Goal: Task Accomplishment & Management: Manage account settings

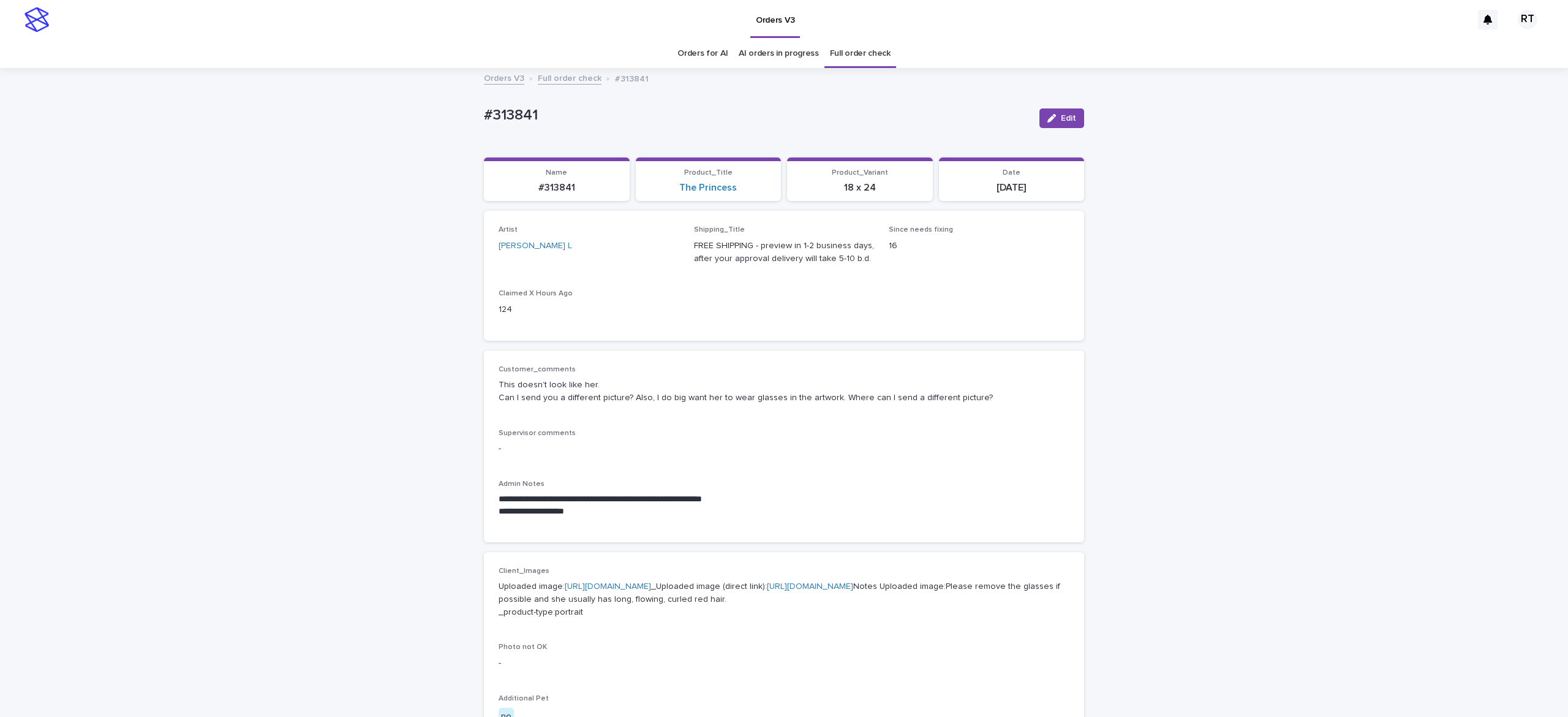
drag, startPoint x: 1226, startPoint y: 36, endPoint x: 1550, endPoint y: 119, distance: 334.5
click at [1228, 37] on div "Orders V3" at bounding box center [763, 19] width 1417 height 40
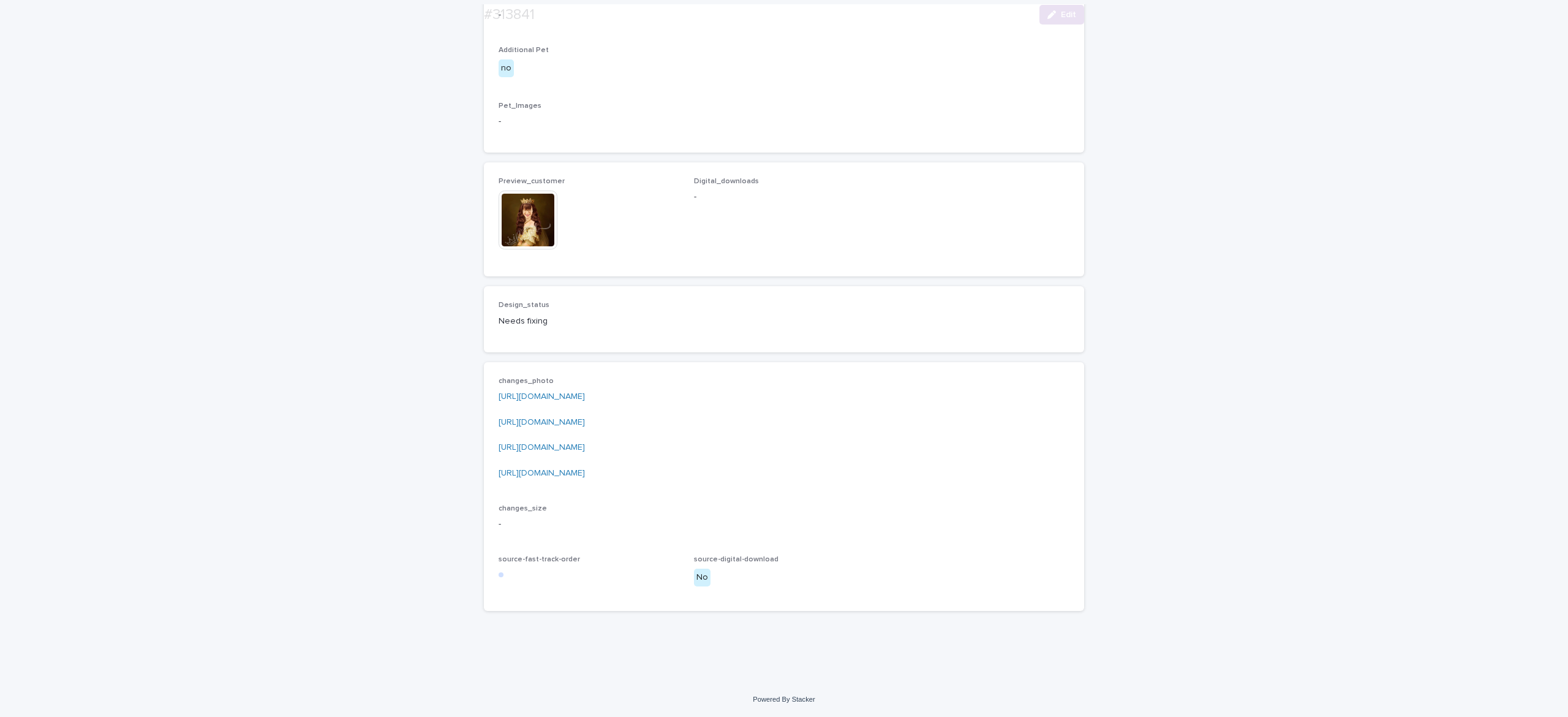
scroll to position [699, 0]
click at [1048, 17] on div "button" at bounding box center [1054, 15] width 14 height 9
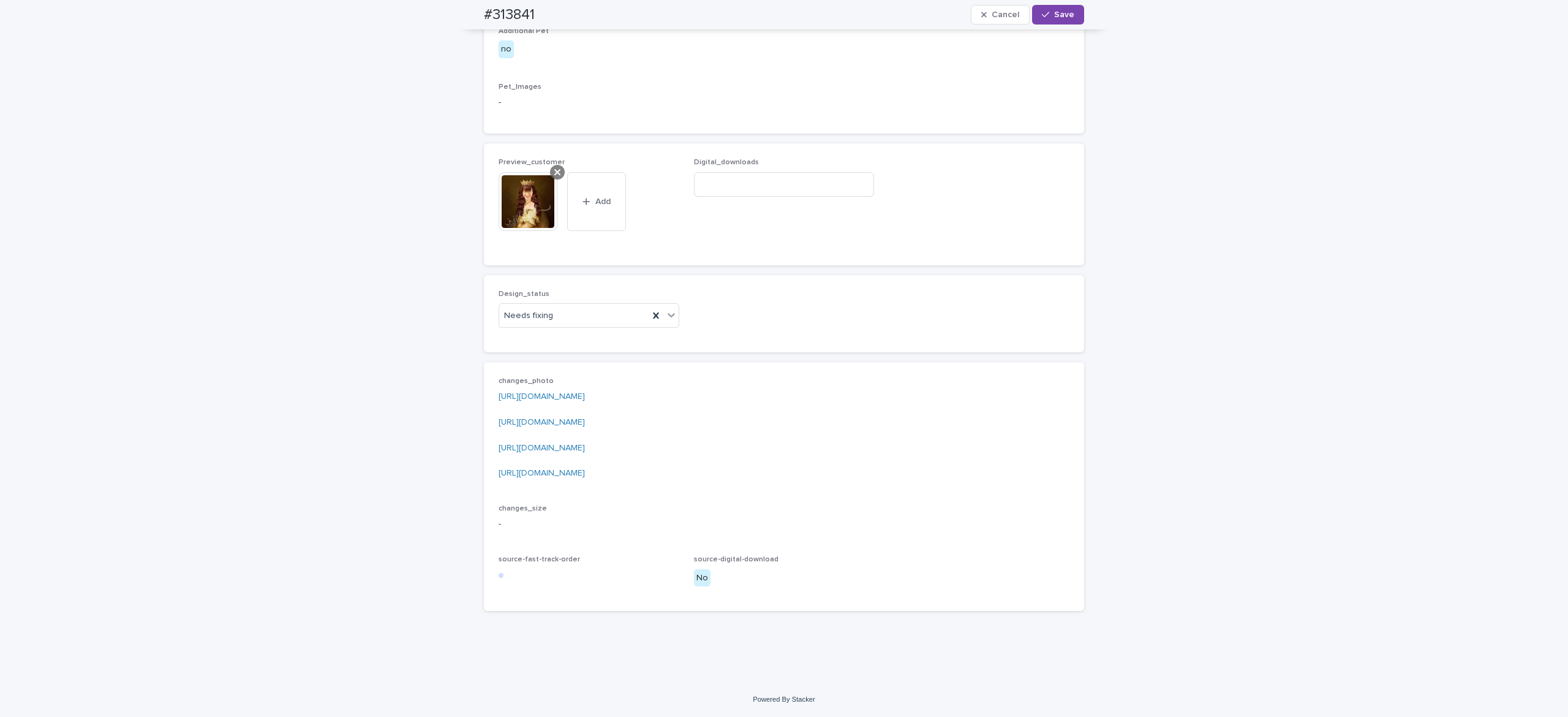
drag, startPoint x: 544, startPoint y: 203, endPoint x: 554, endPoint y: 229, distance: 27.9
click at [550, 180] on div at bounding box center [557, 171] width 15 height 15
click at [515, 230] on div "button" at bounding box center [519, 225] width 13 height 9
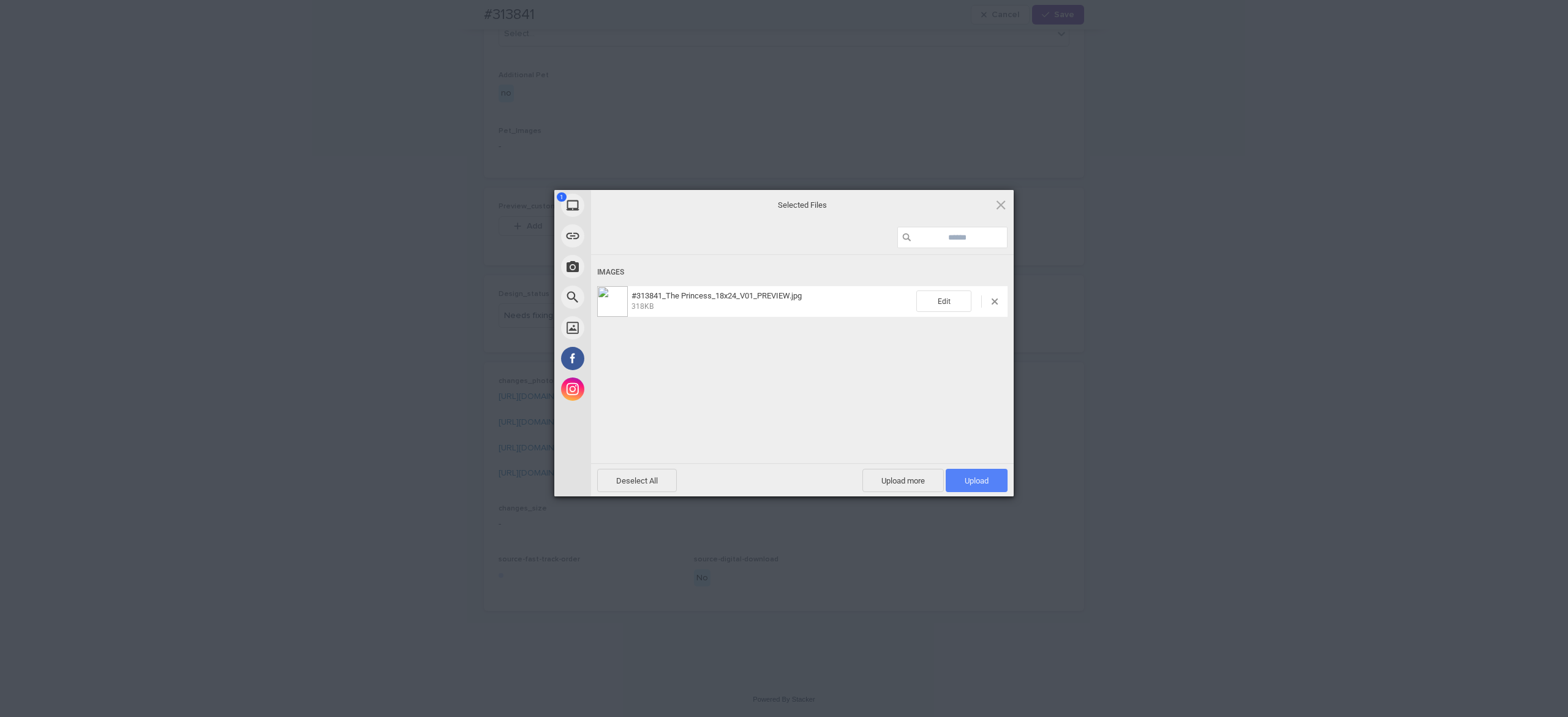
click at [988, 478] on span "Upload 1" at bounding box center [977, 480] width 62 height 23
click at [821, 410] on div "Uploading #313841_The Princess_18x24_V01_PREVIEW.jpg 0.00B / 318KB" at bounding box center [802, 376] width 423 height 245
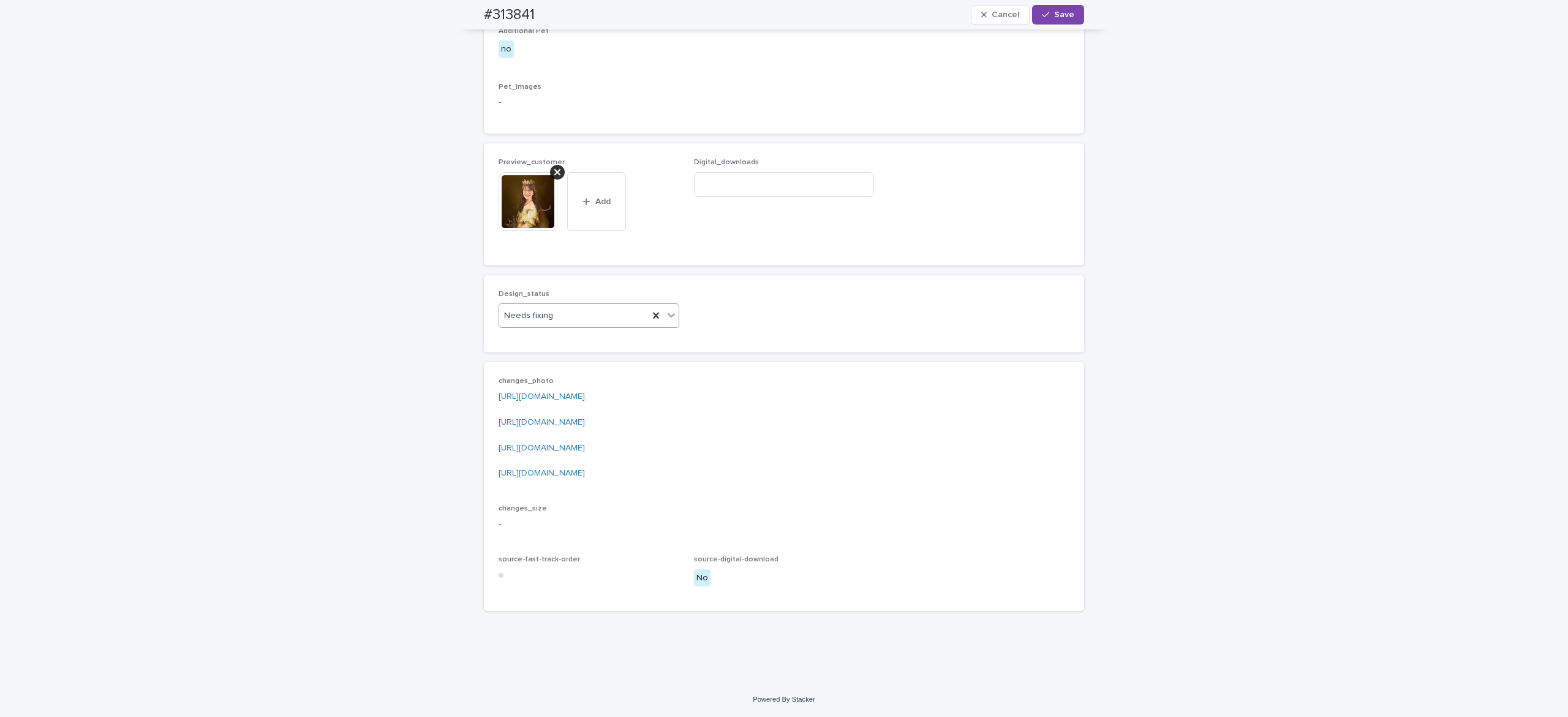
drag, startPoint x: 561, startPoint y: 345, endPoint x: 571, endPoint y: 357, distance: 15.6
click at [562, 326] on div "Needs fixing" at bounding box center [574, 315] width 150 height 20
click at [577, 370] on div "Uploaded" at bounding box center [580, 371] width 180 height 21
click at [524, 230] on img at bounding box center [527, 201] width 59 height 59
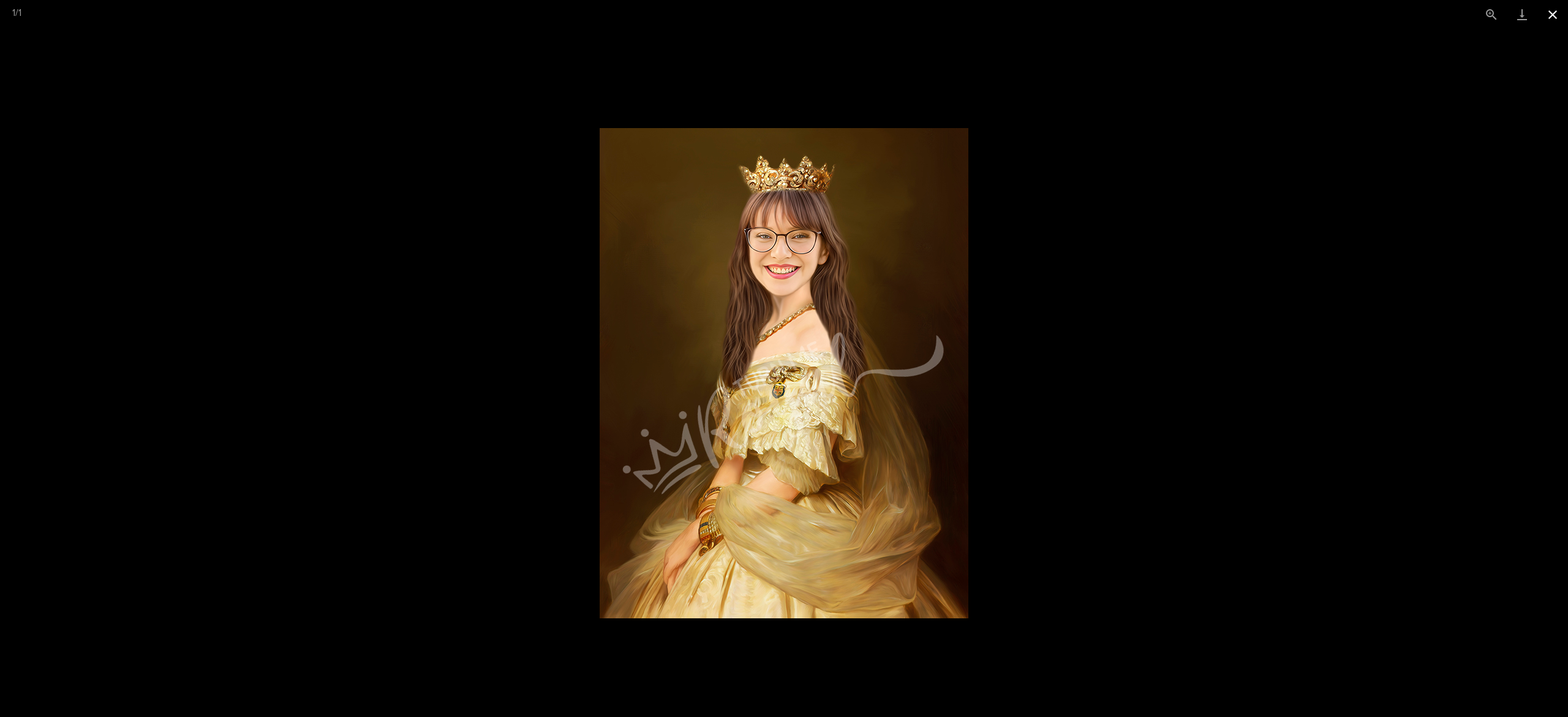
click at [1558, 19] on button "Close gallery" at bounding box center [1553, 15] width 31 height 29
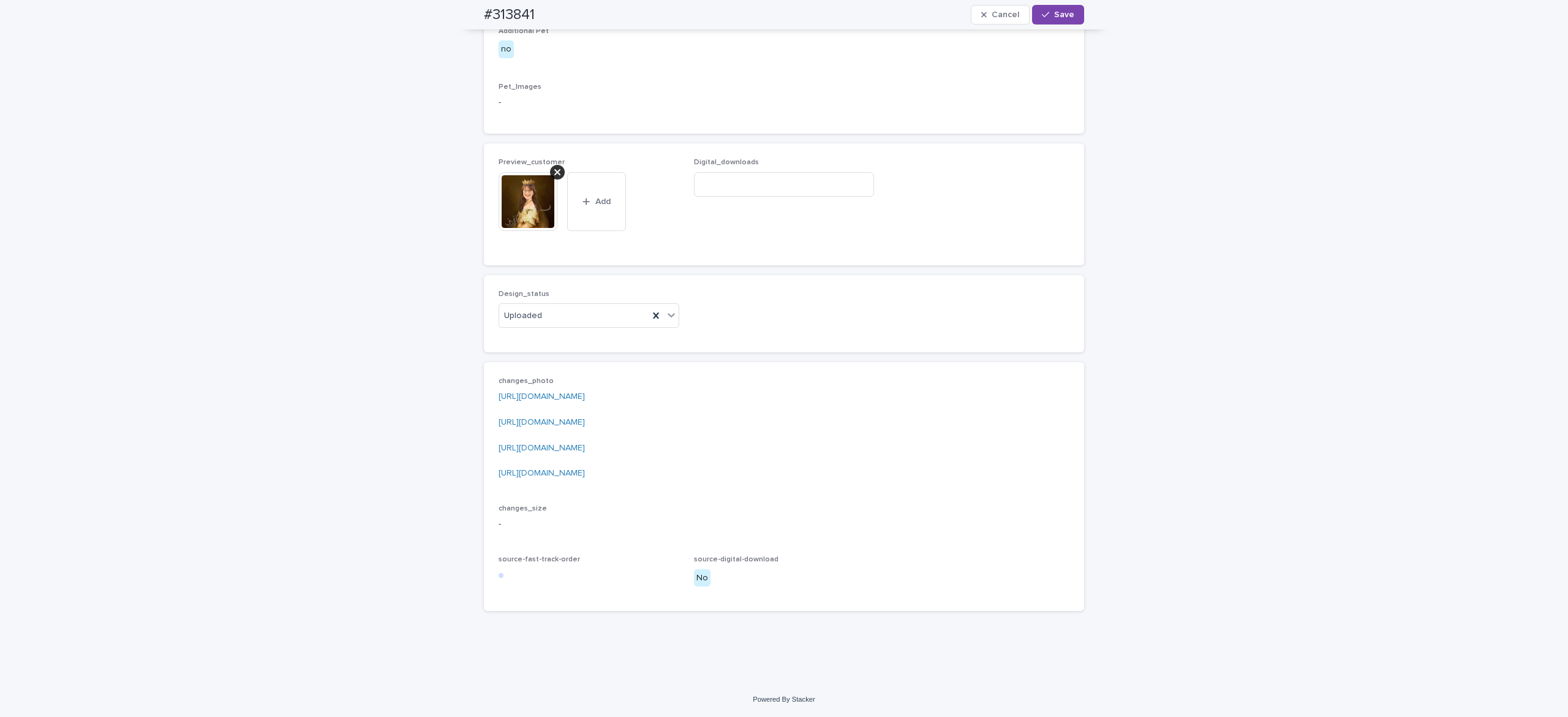
click at [522, 231] on img at bounding box center [527, 201] width 59 height 59
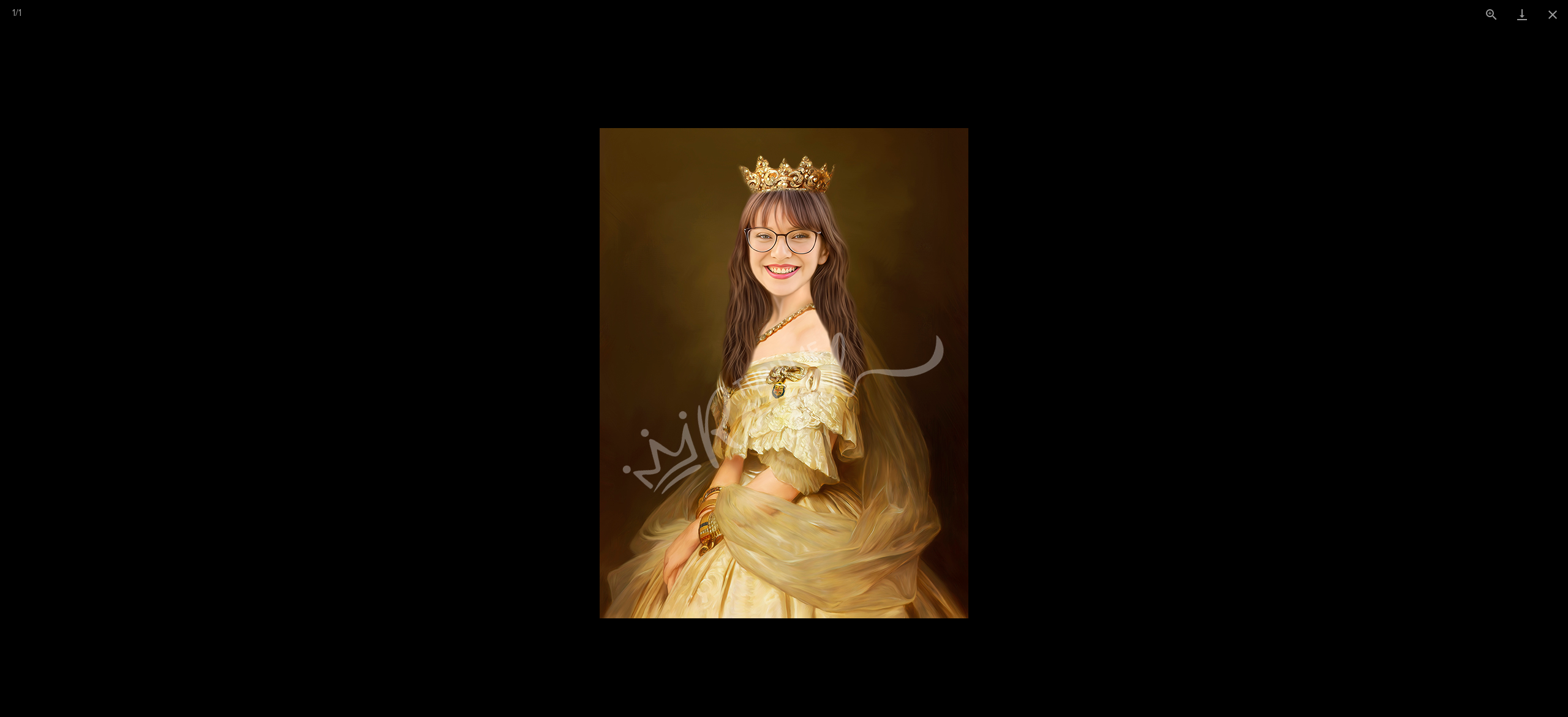
click at [814, 298] on img at bounding box center [784, 373] width 369 height 491
click at [1548, 19] on button "Close gallery" at bounding box center [1553, 15] width 31 height 29
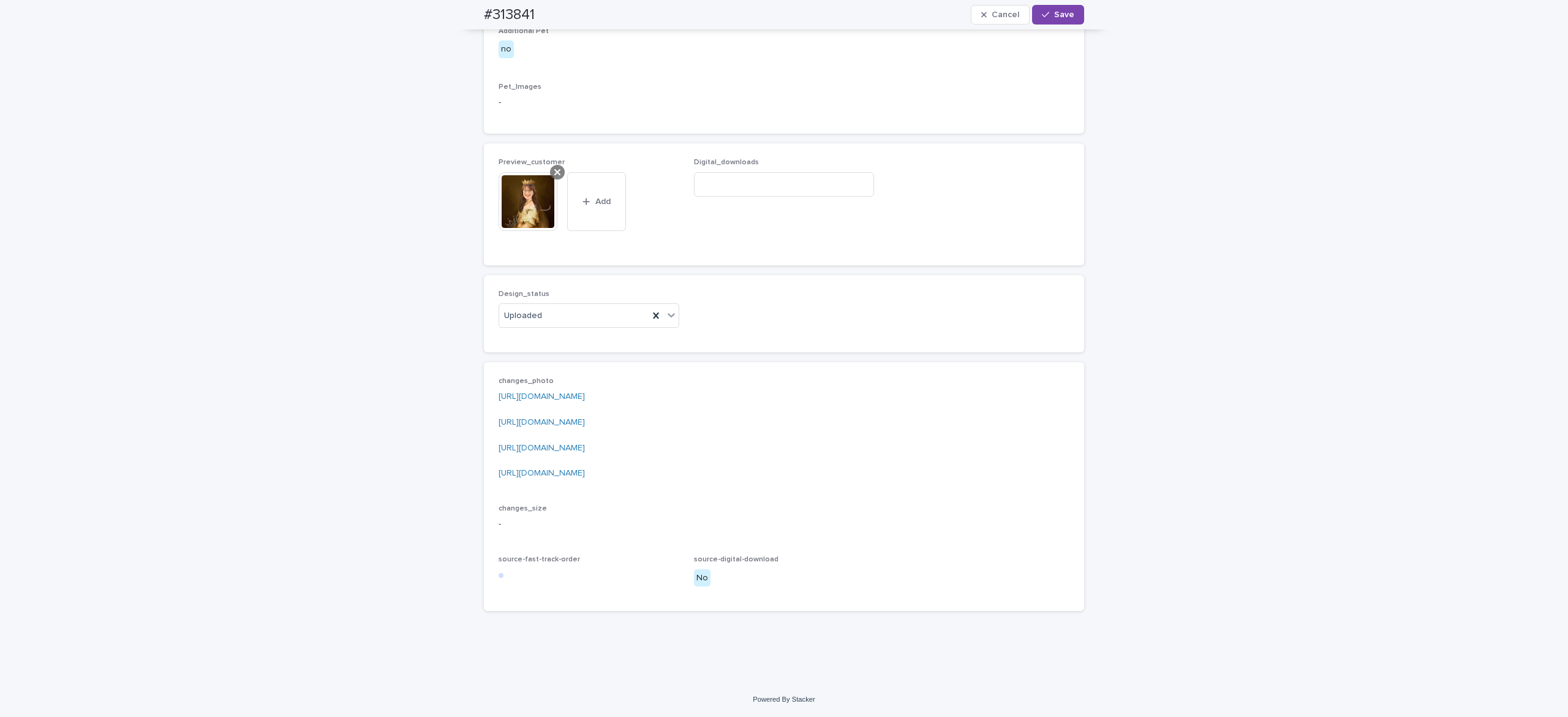
click at [554, 175] on icon at bounding box center [557, 172] width 6 height 6
click at [516, 235] on button "Add" at bounding box center [527, 226] width 59 height 19
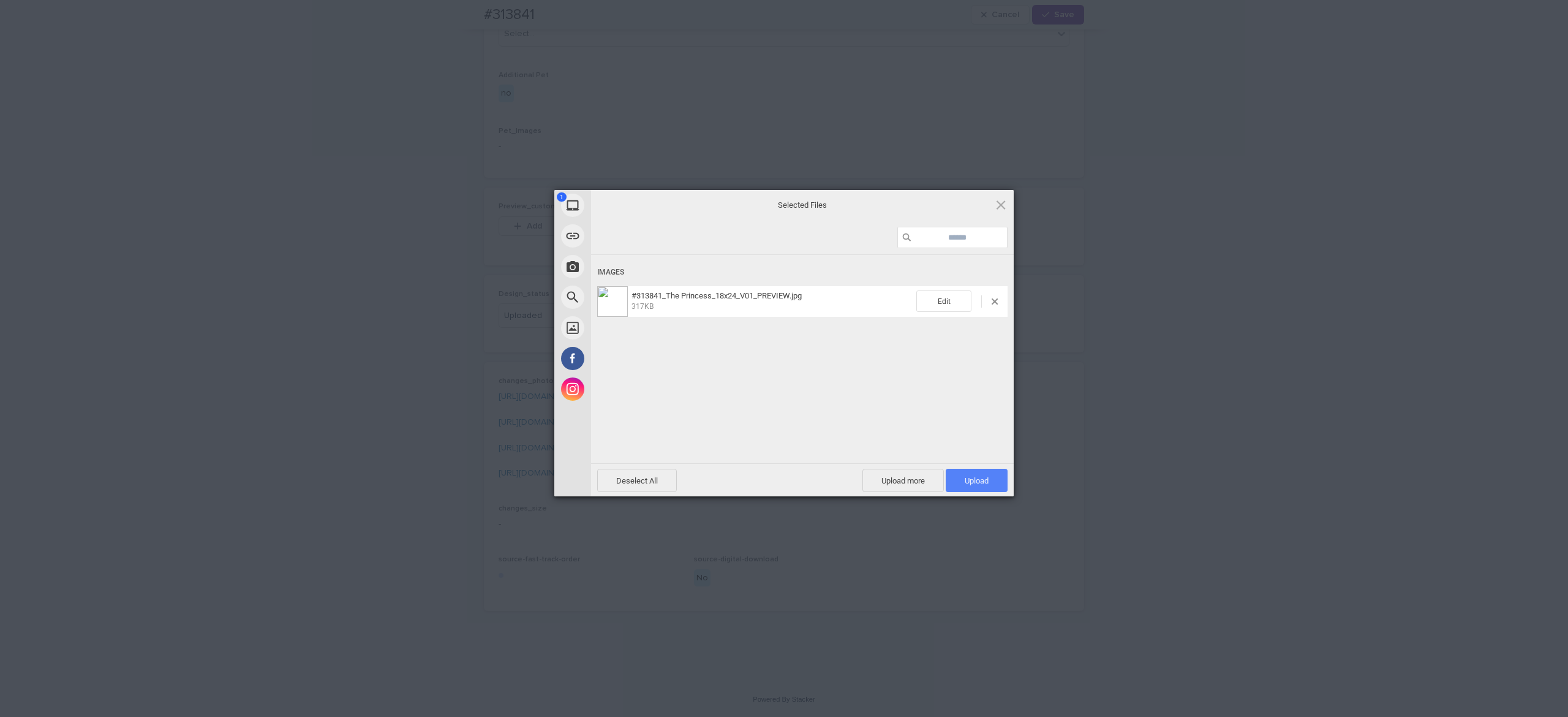
click at [994, 484] on span "Upload 1" at bounding box center [977, 480] width 62 height 23
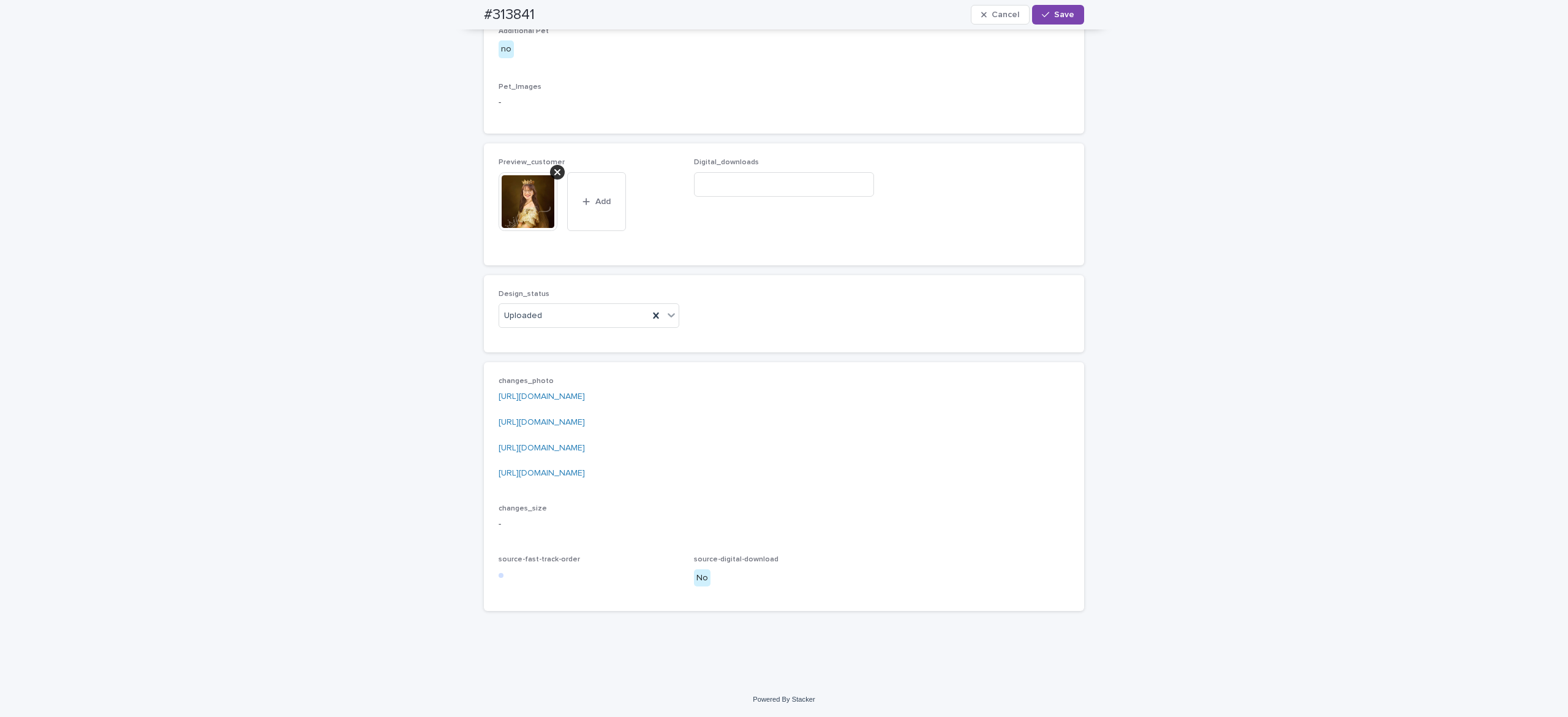
click at [512, 231] on img at bounding box center [527, 201] width 59 height 59
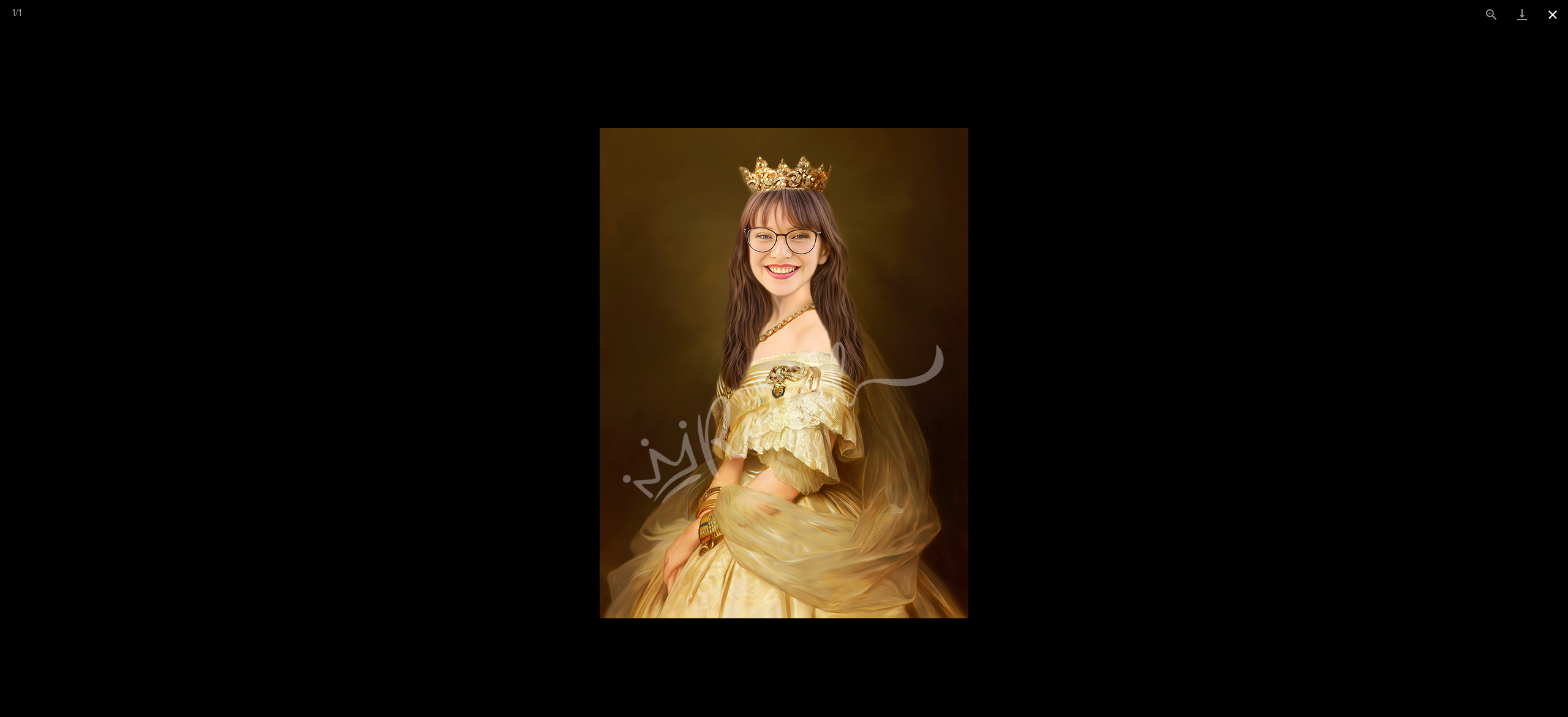
drag, startPoint x: 1555, startPoint y: 19, endPoint x: 1539, endPoint y: 40, distance: 26.4
click at [1555, 19] on button "Close gallery" at bounding box center [1553, 15] width 31 height 29
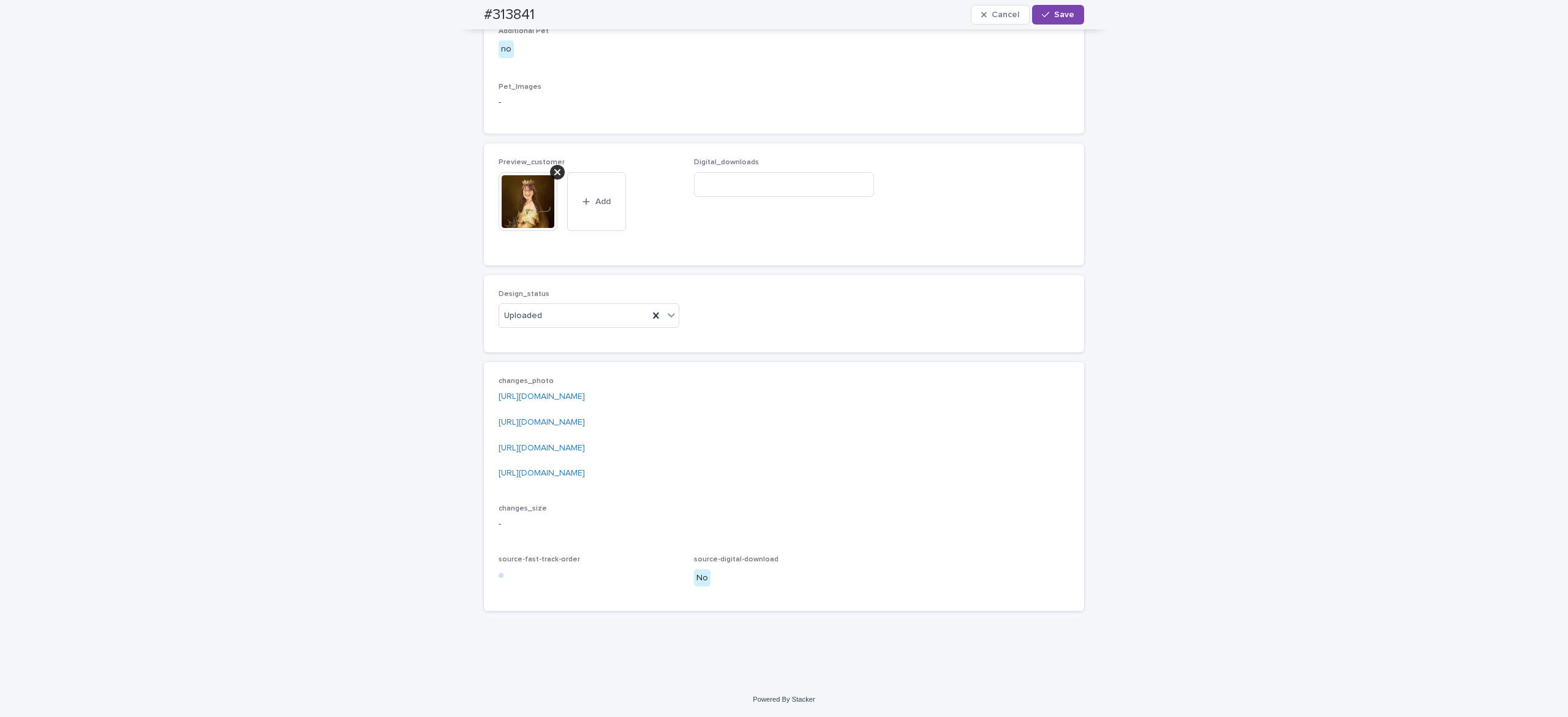
drag, startPoint x: 1062, startPoint y: 15, endPoint x: 1089, endPoint y: 24, distance: 28.5
click at [1063, 15] on span "Save" at bounding box center [1064, 15] width 20 height 9
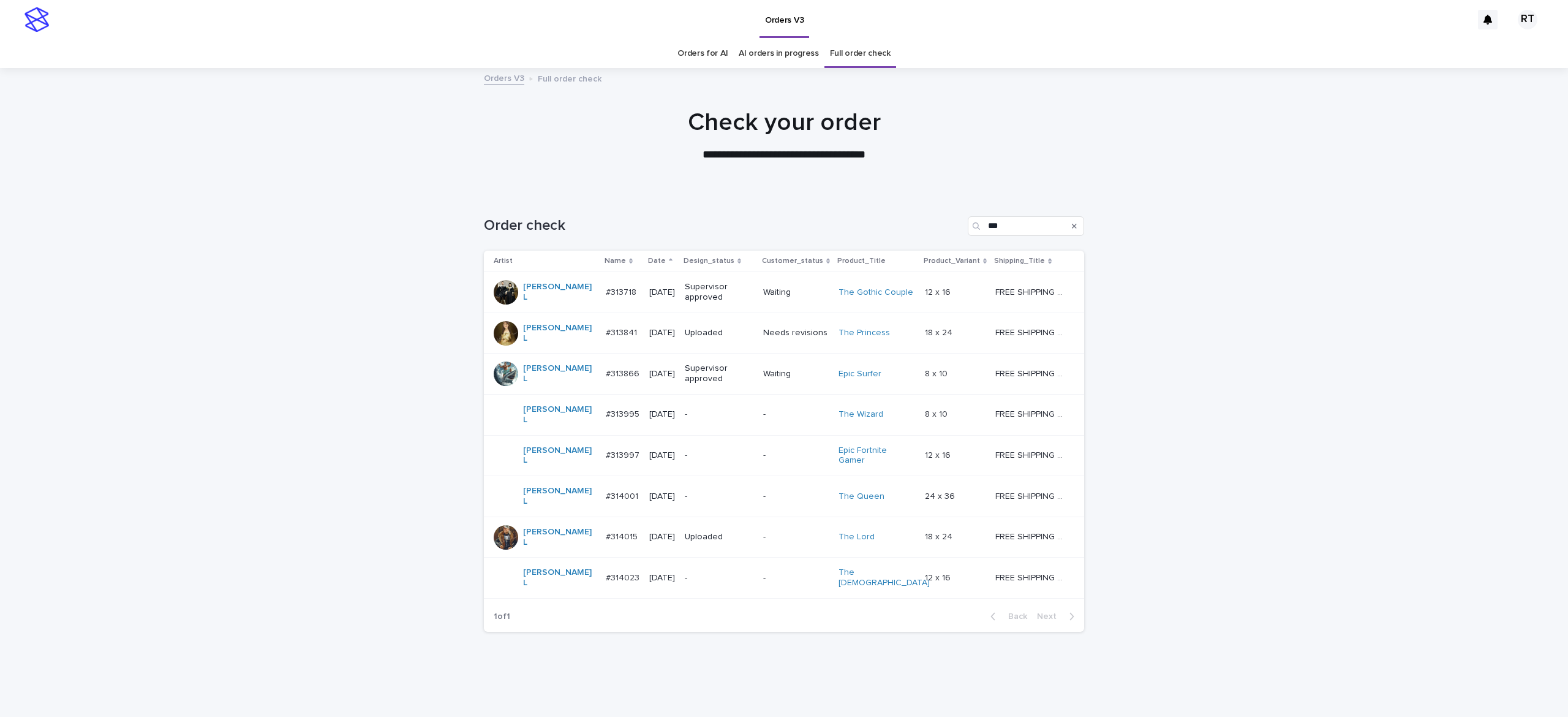
click at [687, 412] on div "-" at bounding box center [719, 414] width 69 height 20
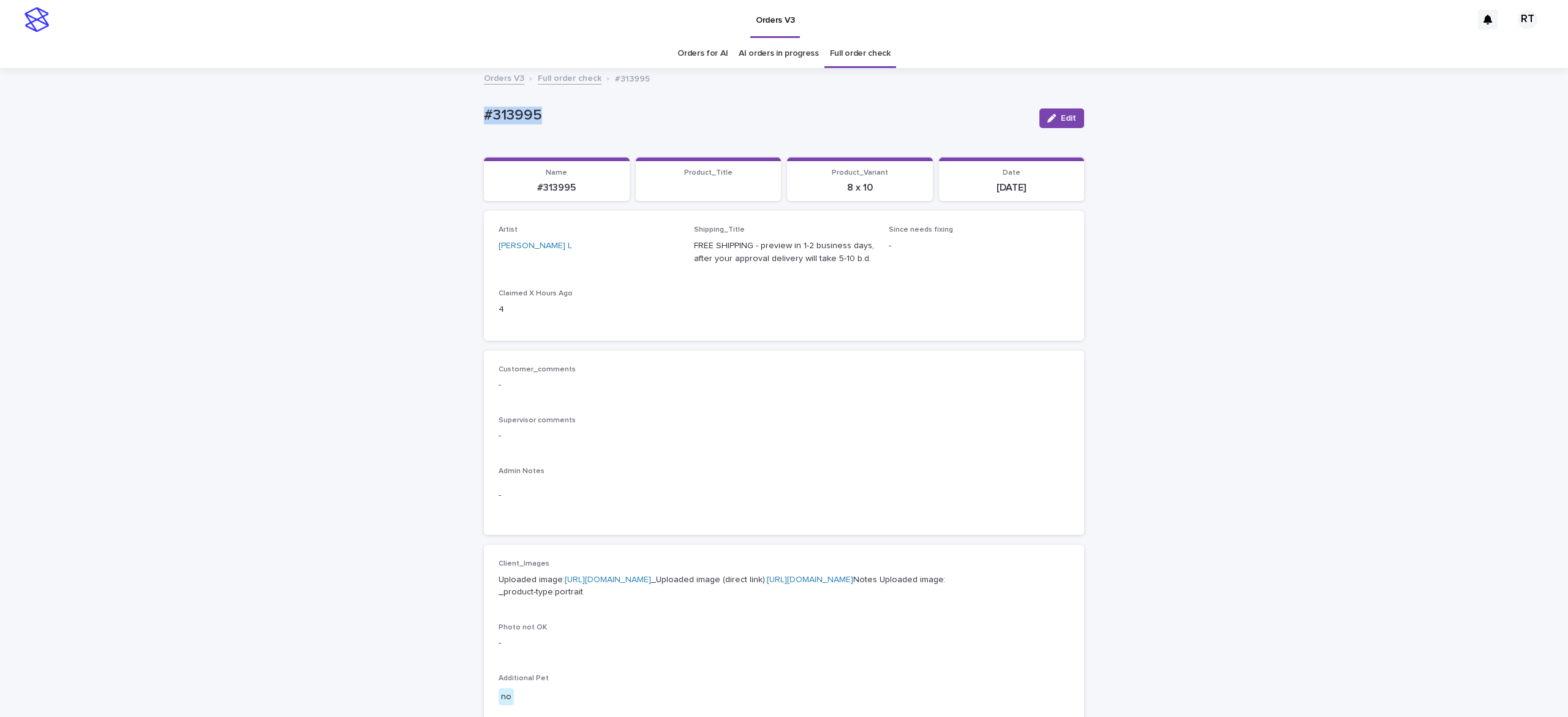
drag, startPoint x: 478, startPoint y: 98, endPoint x: 670, endPoint y: 105, distance: 192.1
click at [659, 105] on div "Loading... Saving… Loading... Saving… #313995 Edit #313995 Edit Sorry, there wa…" at bounding box center [784, 628] width 1568 height 1117
copy p "#313995"
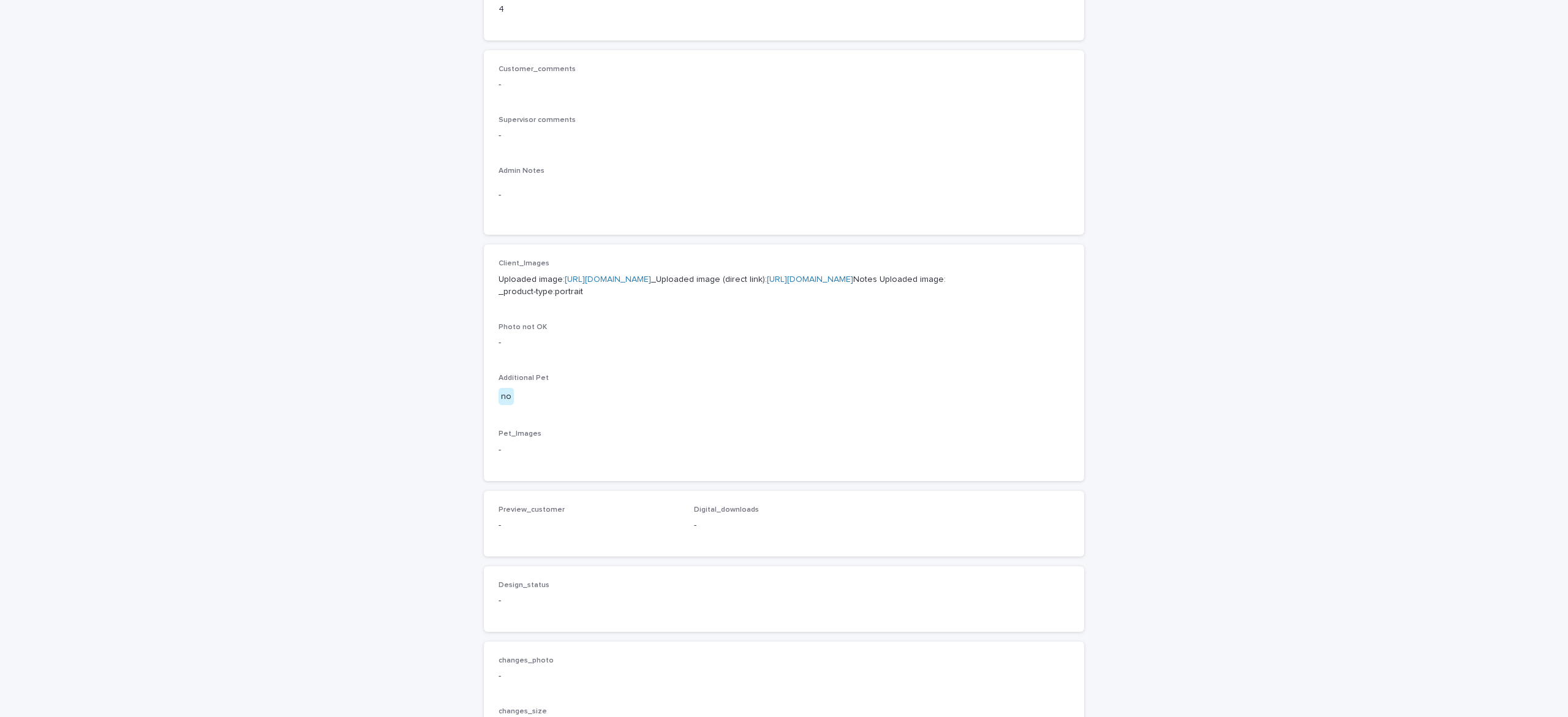
scroll to position [566, 0]
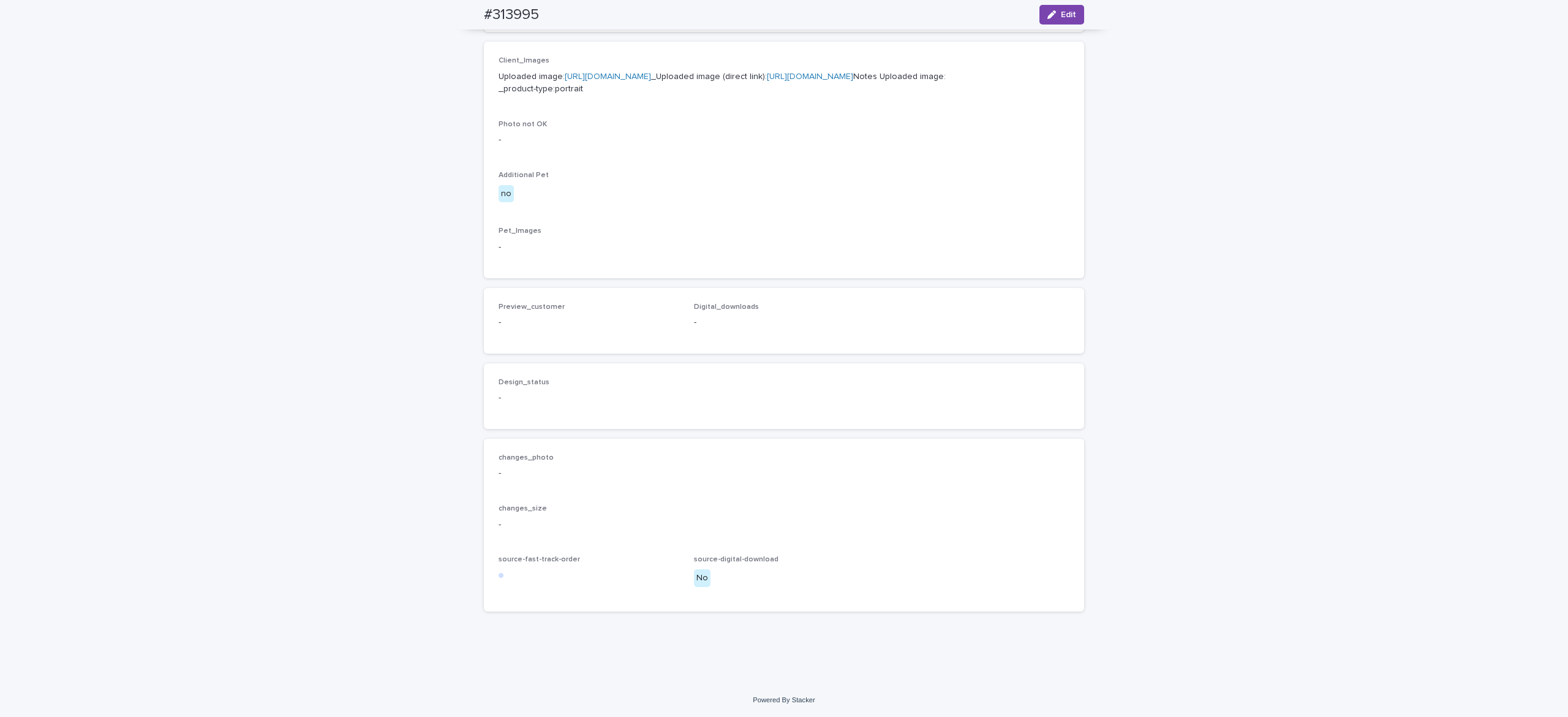
click at [1063, 12] on span "Edit" at bounding box center [1069, 15] width 15 height 9
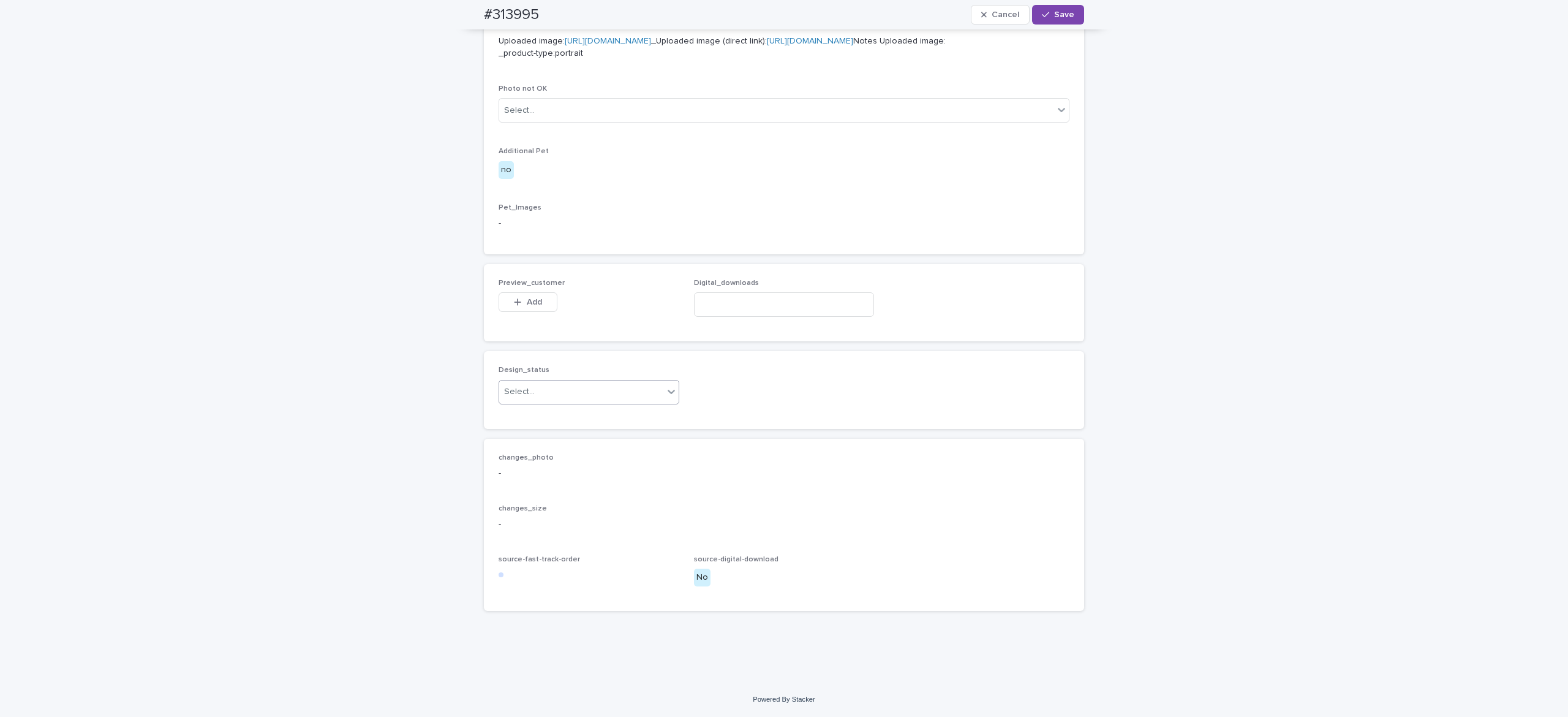
scroll to position [583, 0]
click at [527, 307] on span "Add" at bounding box center [535, 302] width 15 height 9
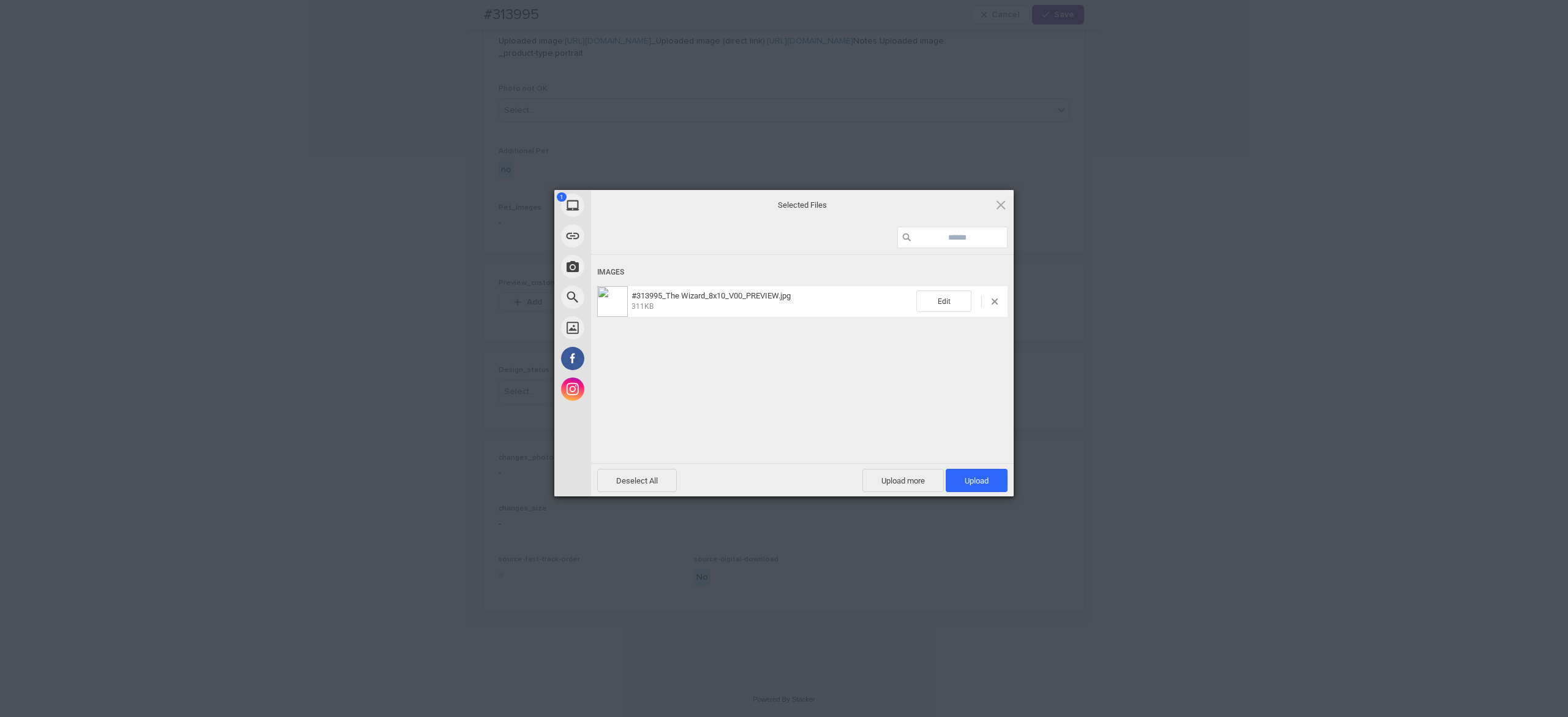
drag, startPoint x: 958, startPoint y: 479, endPoint x: 892, endPoint y: 448, distance: 72.9
click at [957, 478] on span "Upload 1" at bounding box center [977, 480] width 62 height 23
click at [849, 423] on div "Uploading #313995_The Wizard_8x10_V00_PREVIEW.jpg 0.00B / 311KB" at bounding box center [802, 376] width 423 height 245
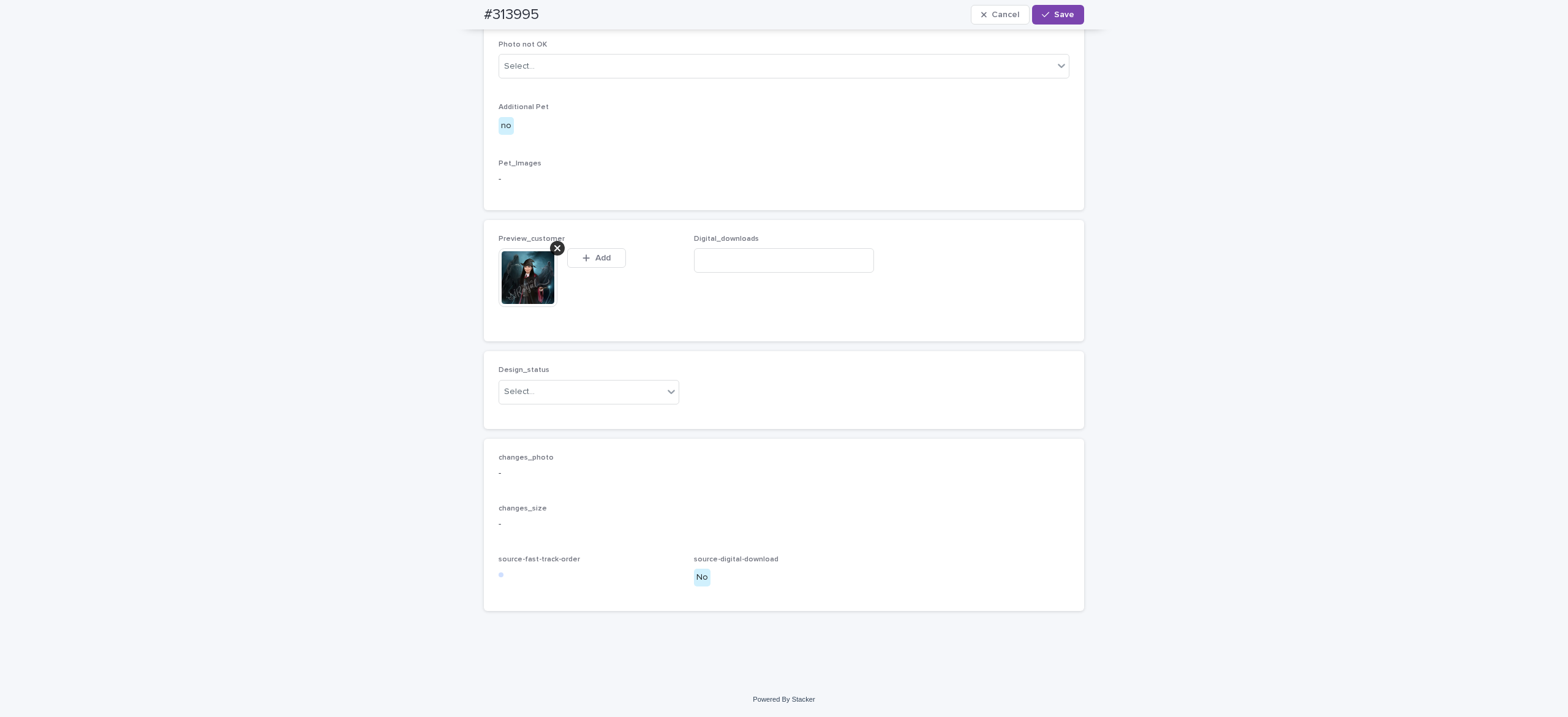
scroll to position [606, 0]
click at [581, 402] on div "Select..." at bounding box center [581, 392] width 164 height 20
click at [587, 454] on div "Uploaded" at bounding box center [580, 456] width 180 height 21
click at [1054, 13] on span "Save" at bounding box center [1064, 15] width 20 height 9
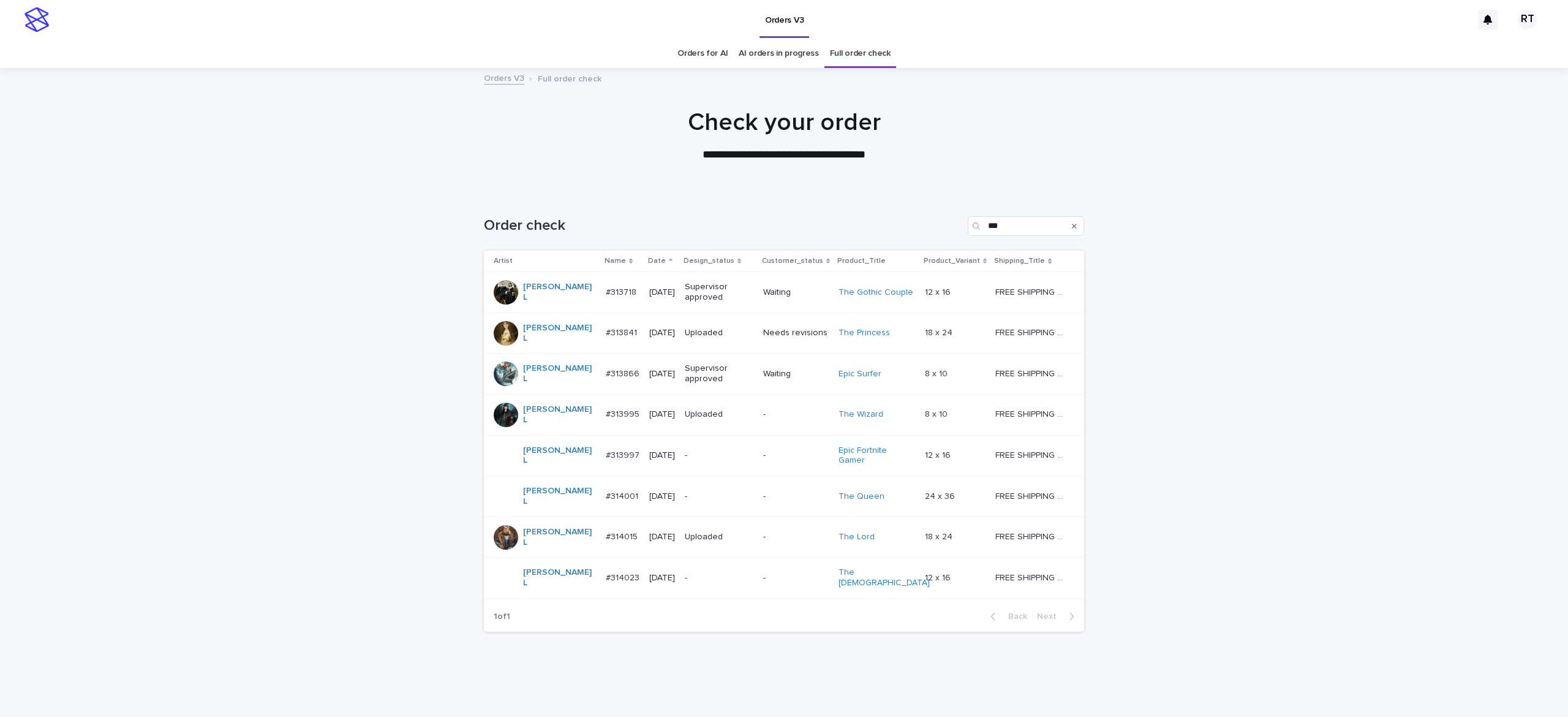
click at [691, 450] on div "-" at bounding box center [719, 455] width 69 height 20
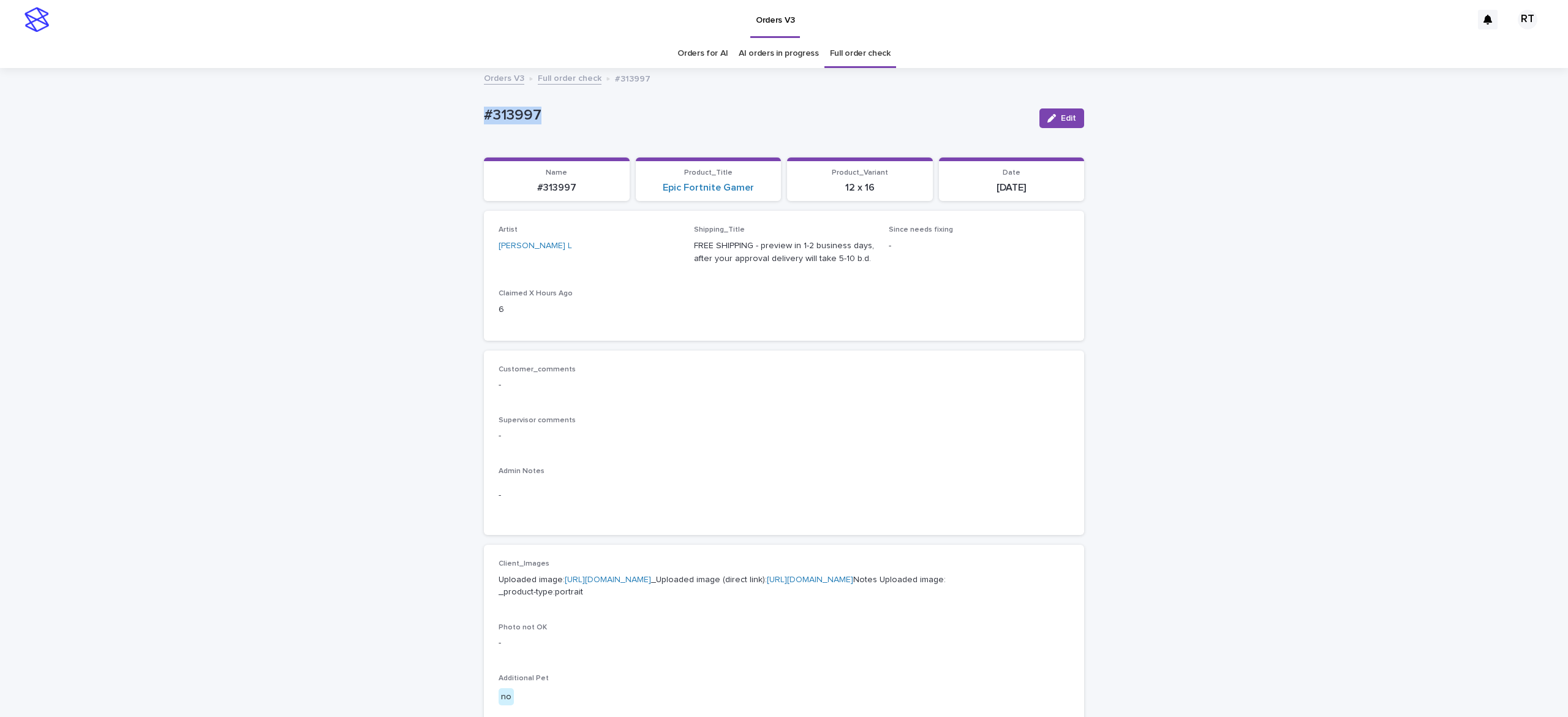
drag, startPoint x: 575, startPoint y: 102, endPoint x: 631, endPoint y: 111, distance: 56.7
click at [626, 105] on div "Loading... Saving… Loading... Saving… #313997 Edit #313997 Edit Sorry, there wa…" at bounding box center [784, 628] width 1568 height 1117
copy p "#313997"
